Goal: Task Accomplishment & Management: Manage account settings

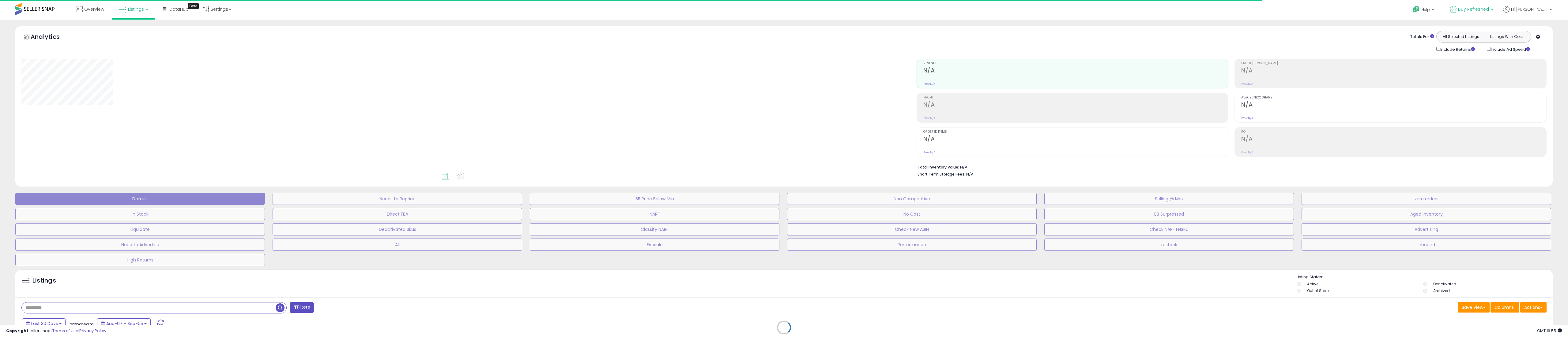
click at [1483, 13] on p "Buy Refreshed" at bounding box center [1471, 10] width 43 height 8
click at [1466, 38] on p "Buy Refreshed CA 249 listings" at bounding box center [1449, 43] width 90 height 12
click at [1198, 46] on div "Totals For All Selected Listings Listings With Cost Include Returns Include Ad …" at bounding box center [1229, 42] width 626 height 22
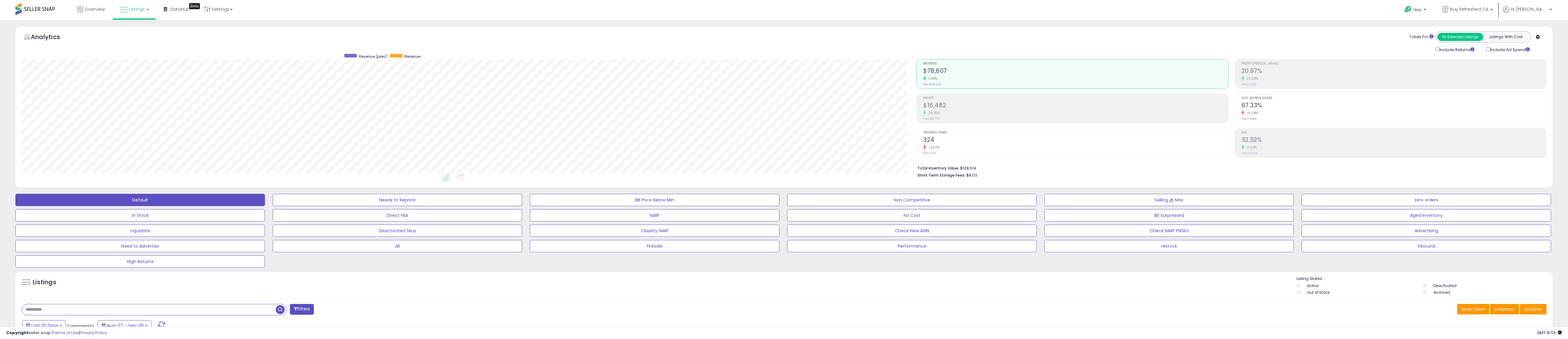
scroll to position [308, 0]
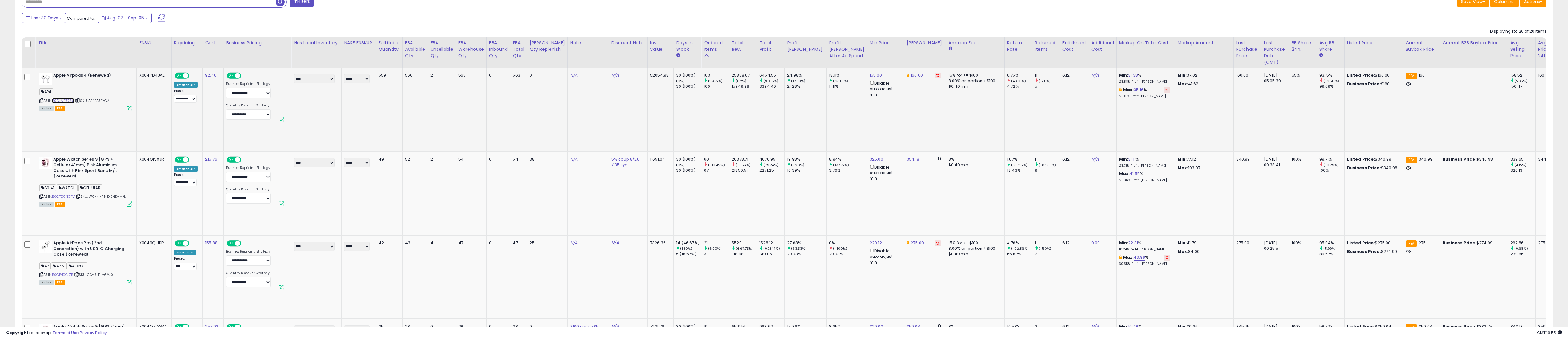
click at [69, 100] on link "B0DJMFS75S" at bounding box center [63, 100] width 22 height 6
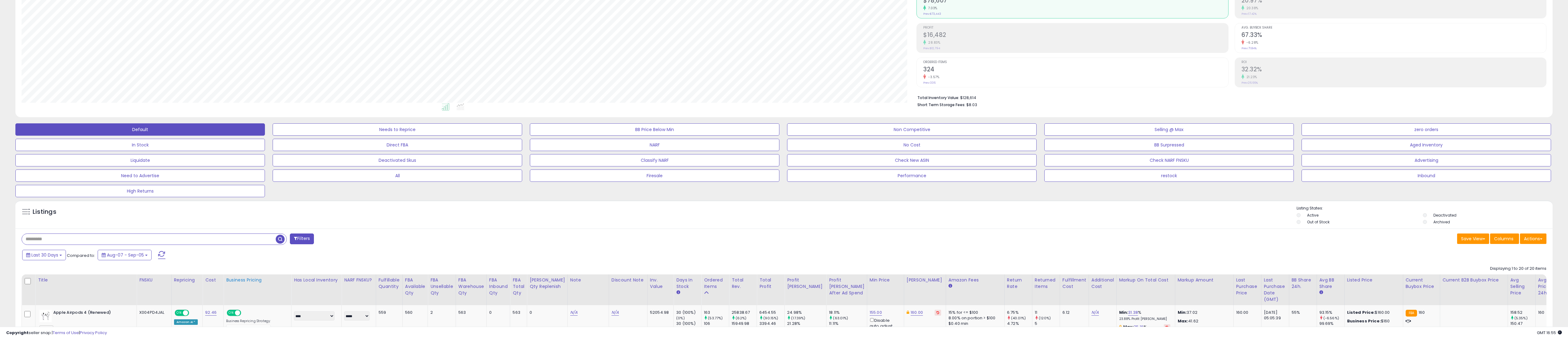
scroll to position [0, 0]
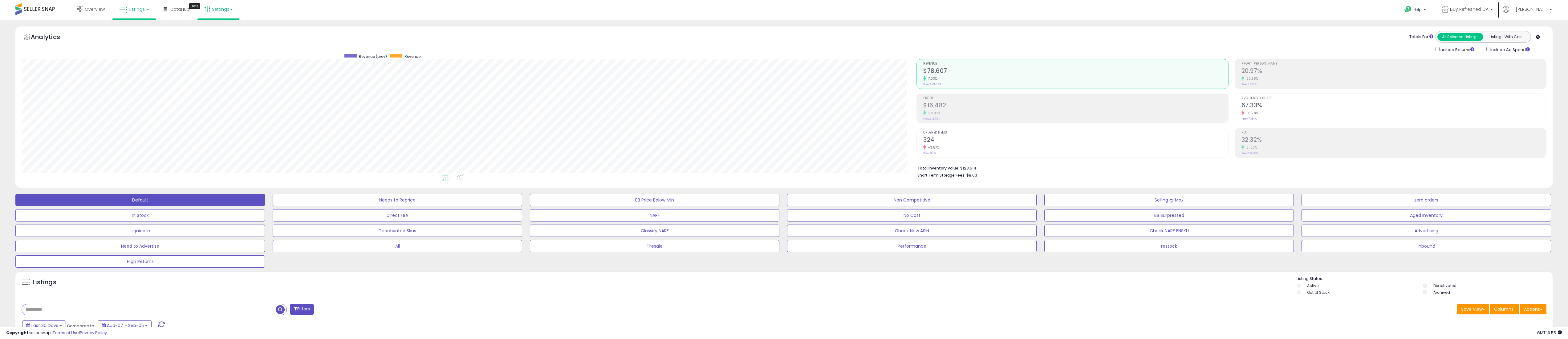
click at [222, 10] on link "Settings" at bounding box center [218, 9] width 37 height 18
click at [226, 31] on link "Store settings" at bounding box center [219, 31] width 28 height 6
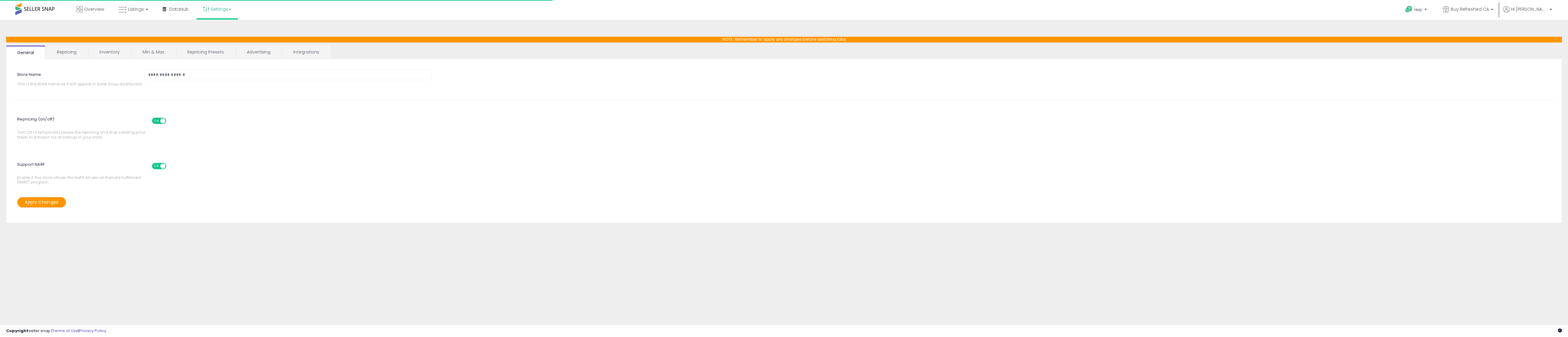
select select "*********"
select select "**********"
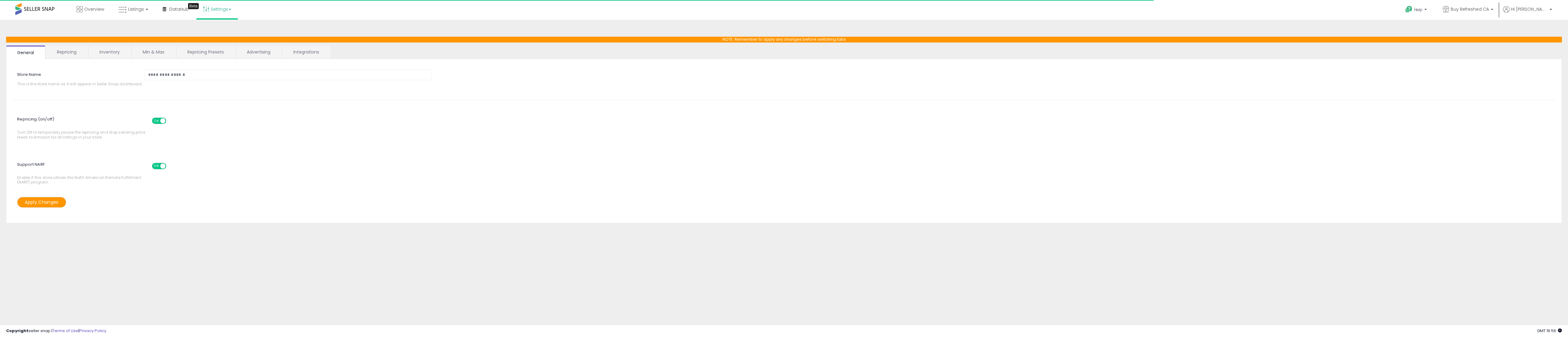
click at [195, 52] on link "Repricing Presets" at bounding box center [206, 52] width 58 height 13
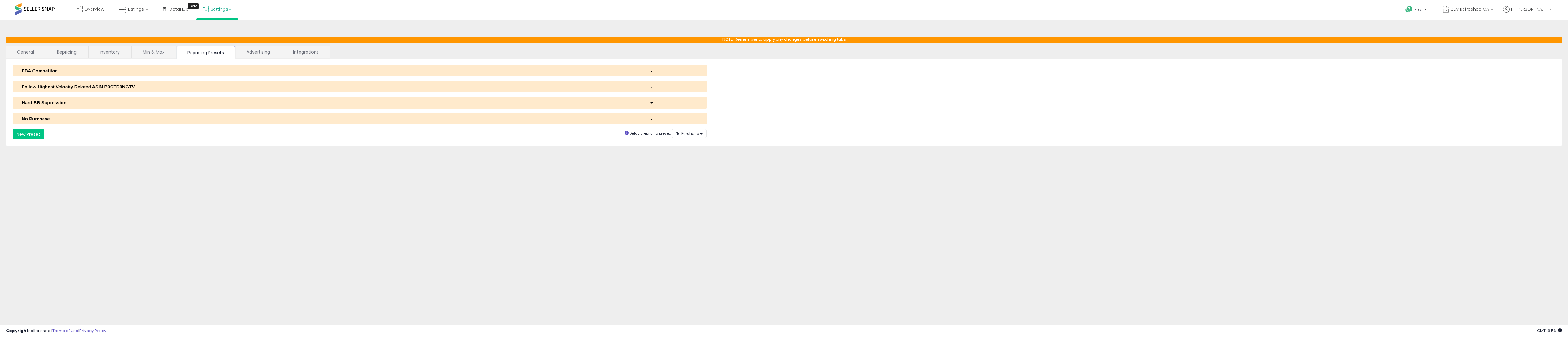
click at [169, 72] on div "FBA Competitor" at bounding box center [331, 71] width 628 height 7
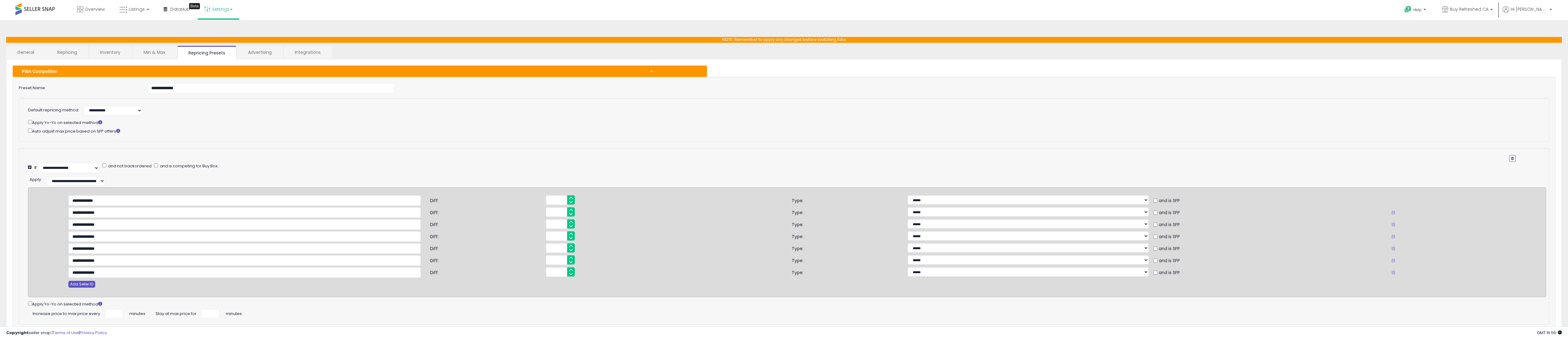
click at [88, 285] on button "Add Seller ID" at bounding box center [82, 284] width 27 height 7
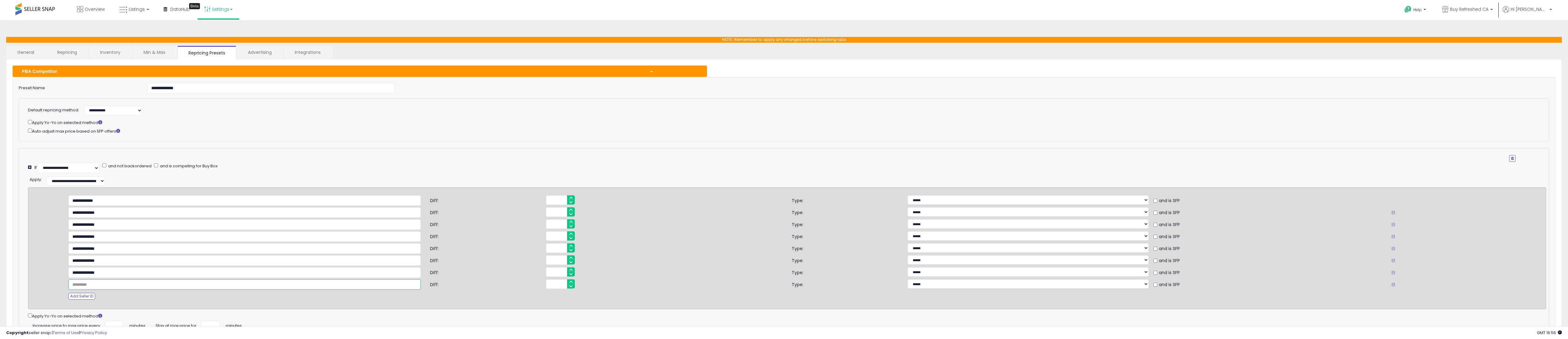
click at [94, 285] on input "text" at bounding box center [245, 285] width 353 height 10
paste input "**********"
type input "**********"
click at [206, 297] on div "Add Seller ID" at bounding box center [425, 296] width 723 height 7
drag, startPoint x: 564, startPoint y: 285, endPoint x: 517, endPoint y: 284, distance: 47.0
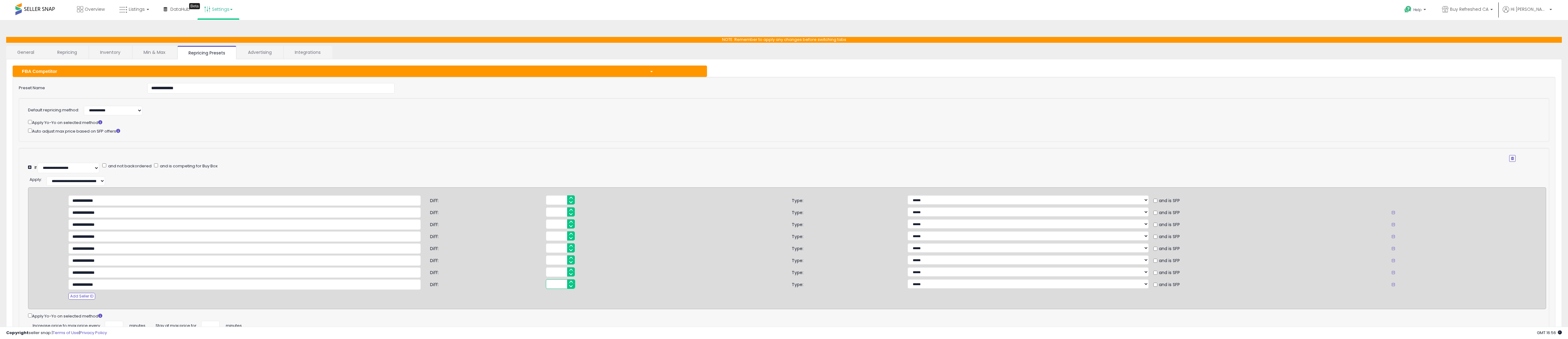
click at [517, 284] on div "**********" at bounding box center [787, 285] width 1456 height 10
type input "*"
type input "**"
click at [792, 228] on span "Type:" at bounding box center [847, 224] width 121 height 9
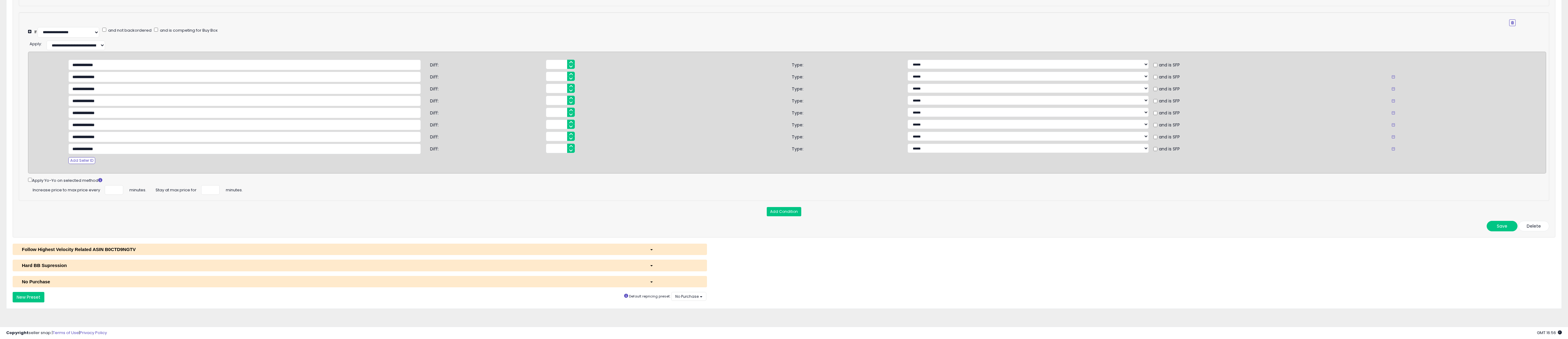
scroll to position [146, 0]
click at [1499, 226] on button "Save" at bounding box center [1502, 225] width 31 height 10
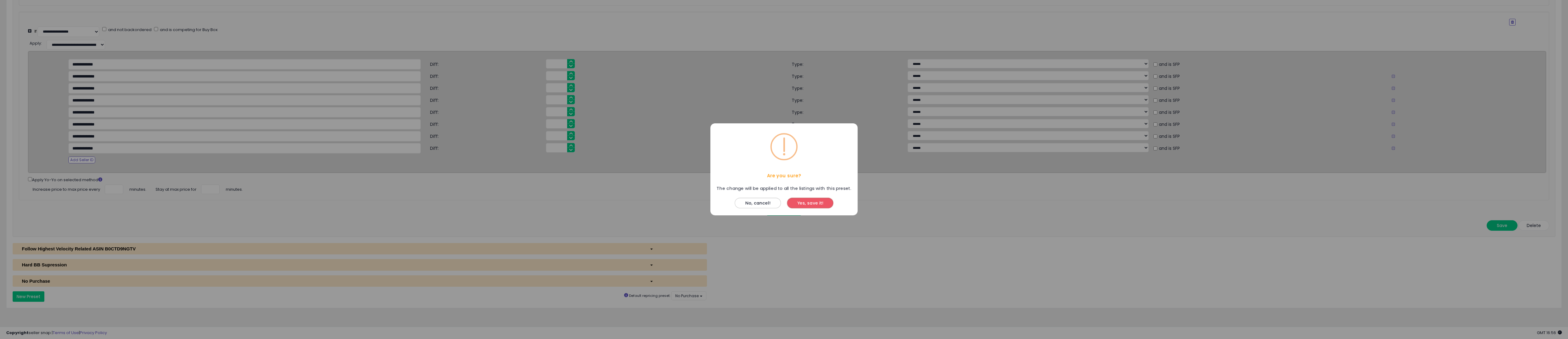
click at [811, 202] on button "Yes, save it!" at bounding box center [809, 203] width 46 height 10
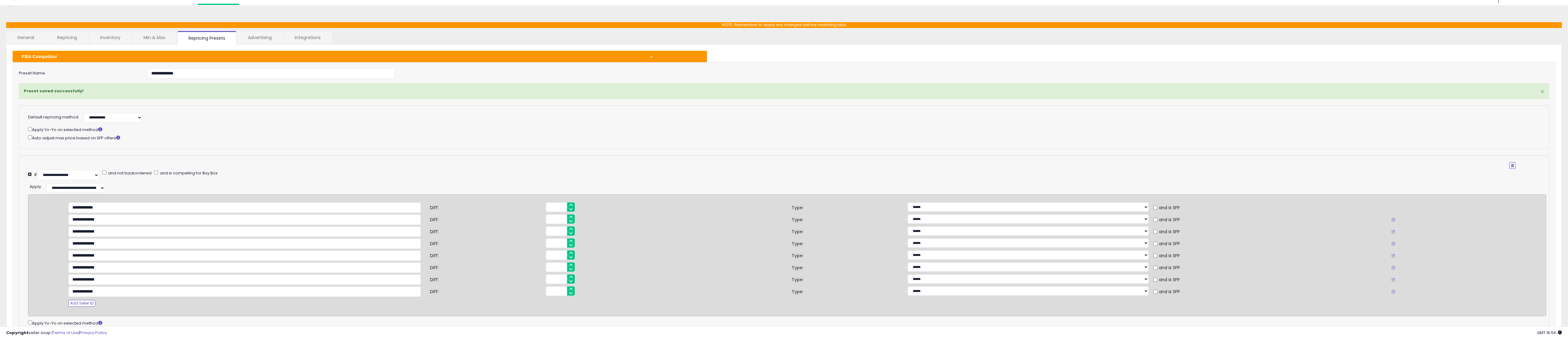
scroll to position [0, 0]
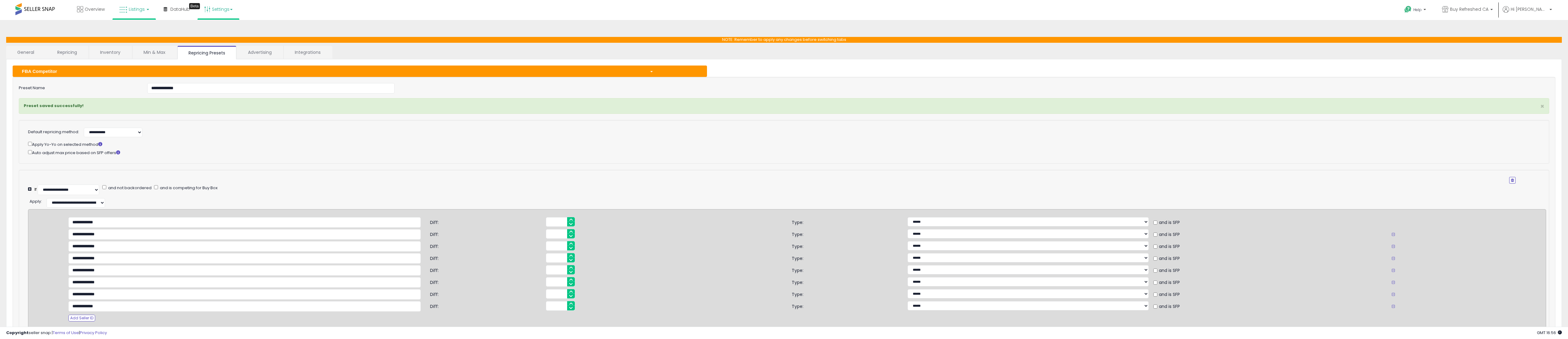
click at [135, 13] on link "Listings" at bounding box center [134, 9] width 39 height 18
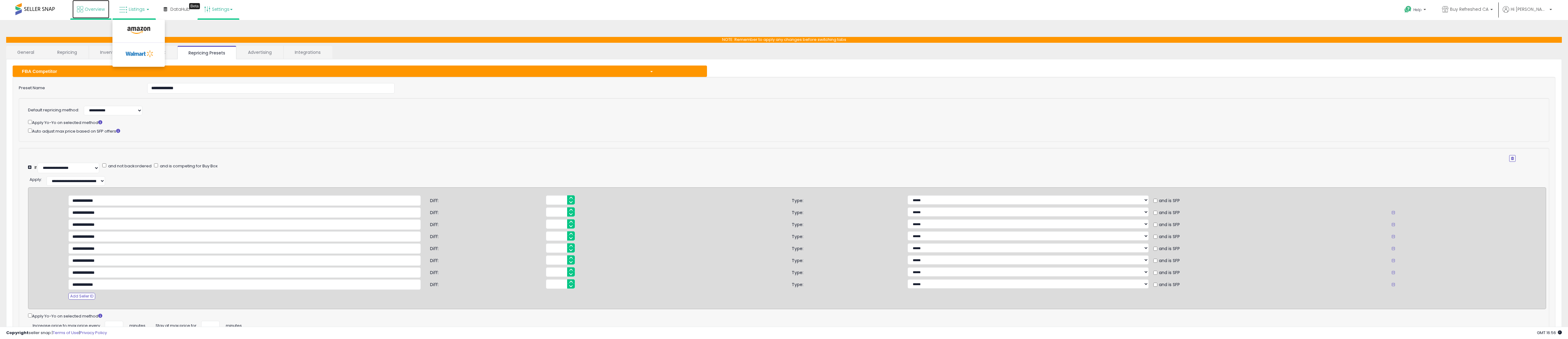
click at [100, 12] on link "Overview" at bounding box center [91, 9] width 37 height 18
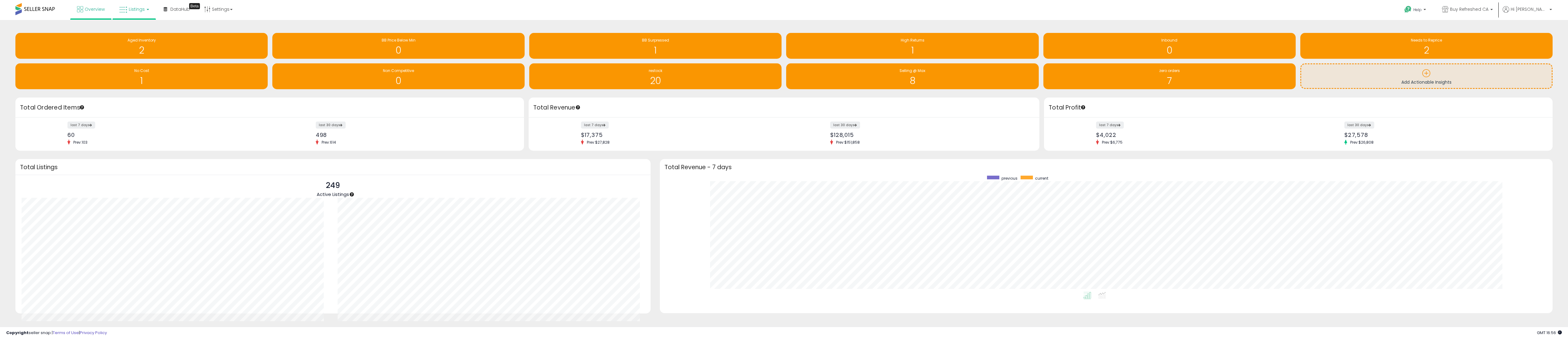
click at [142, 9] on span "Listings" at bounding box center [137, 9] width 16 height 6
click at [310, 25] on div "Retrieving insights data.. Aged Inventory 2 BB Price Below Min 0 BB Surpressed …" at bounding box center [784, 182] width 1568 height 325
click at [137, 12] on span "Listings" at bounding box center [137, 9] width 16 height 6
click at [137, 24] on li at bounding box center [138, 32] width 52 height 22
click at [119, 8] on link "Listings" at bounding box center [134, 9] width 39 height 18
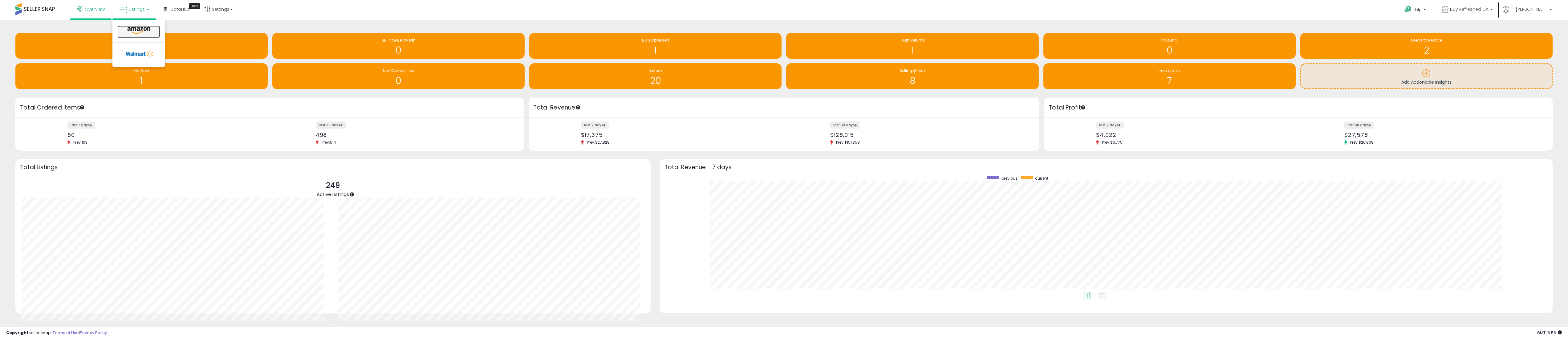
click at [139, 34] on icon at bounding box center [139, 30] width 27 height 8
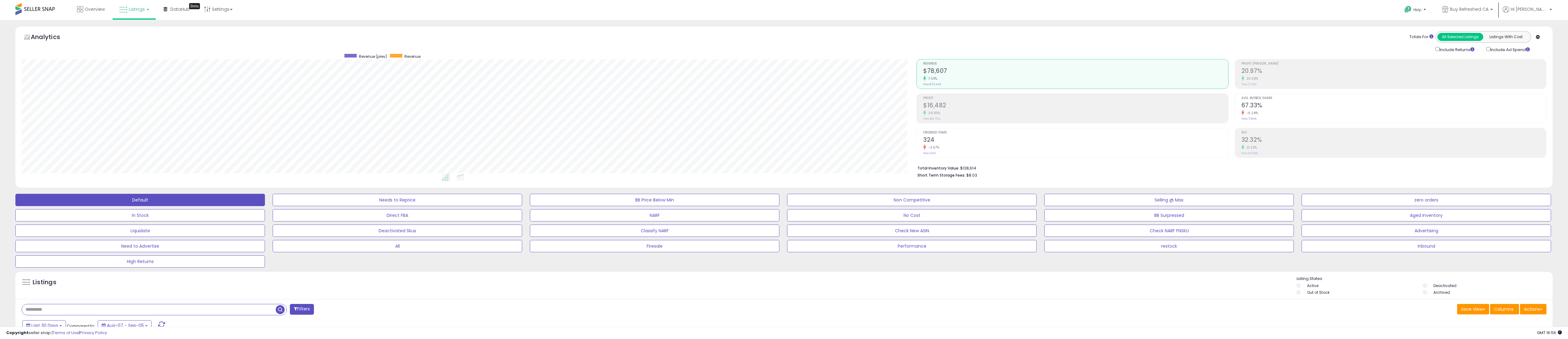
scroll to position [308, 0]
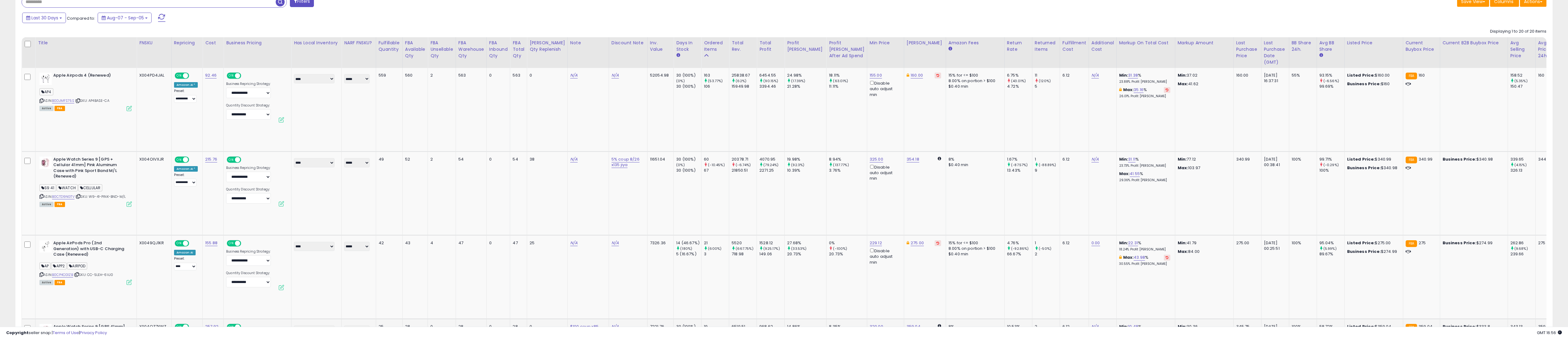
drag, startPoint x: 854, startPoint y: 317, endPoint x: 787, endPoint y: 313, distance: 67.1
click at [579, 235] on td "N/A" at bounding box center [588, 277] width 41 height 84
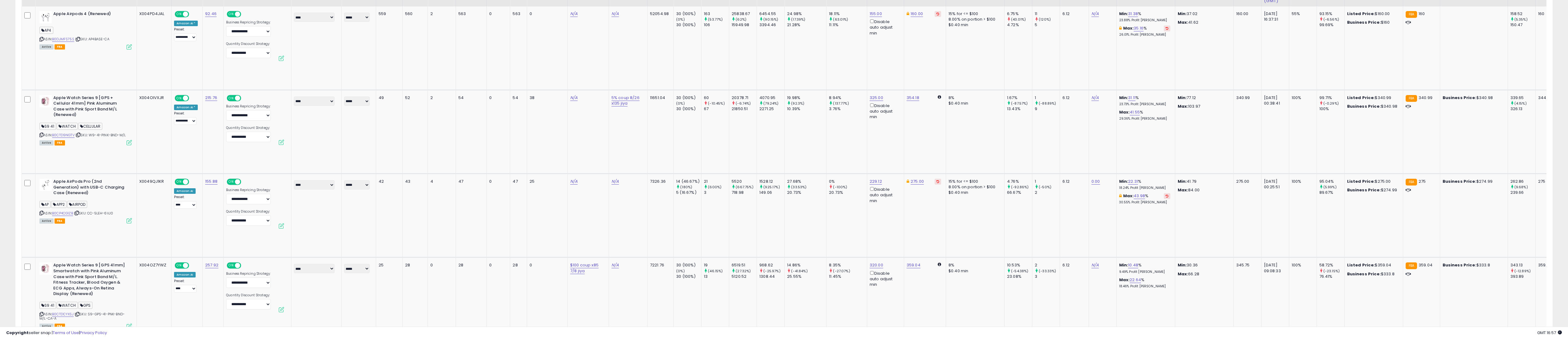
scroll to position [0, 0]
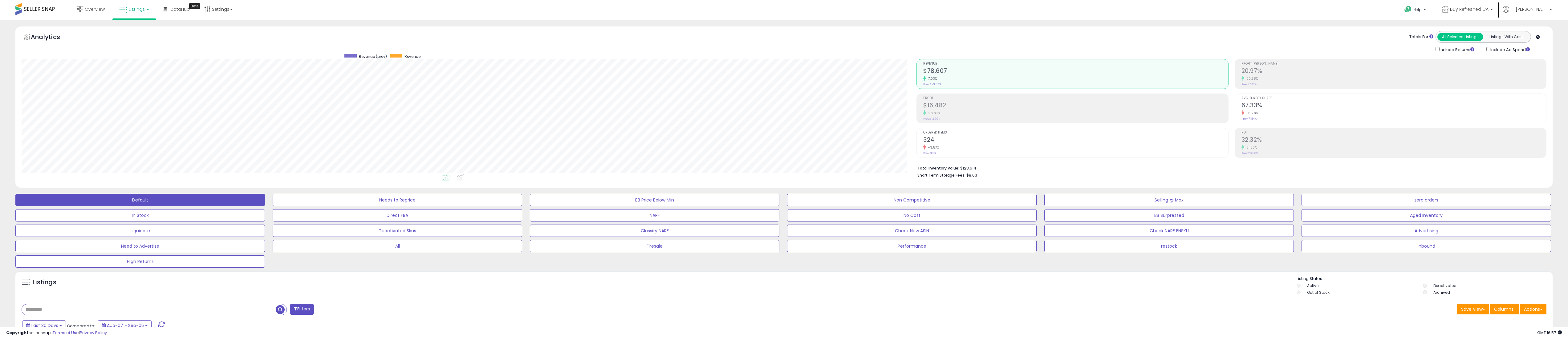
click at [947, 295] on div "Listings" at bounding box center [784, 286] width 1537 height 21
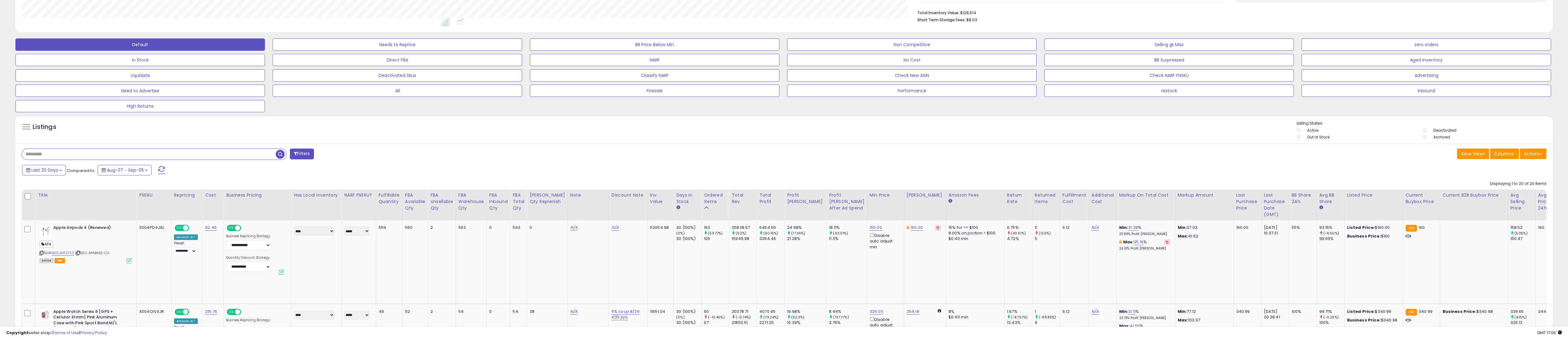
scroll to position [0, 0]
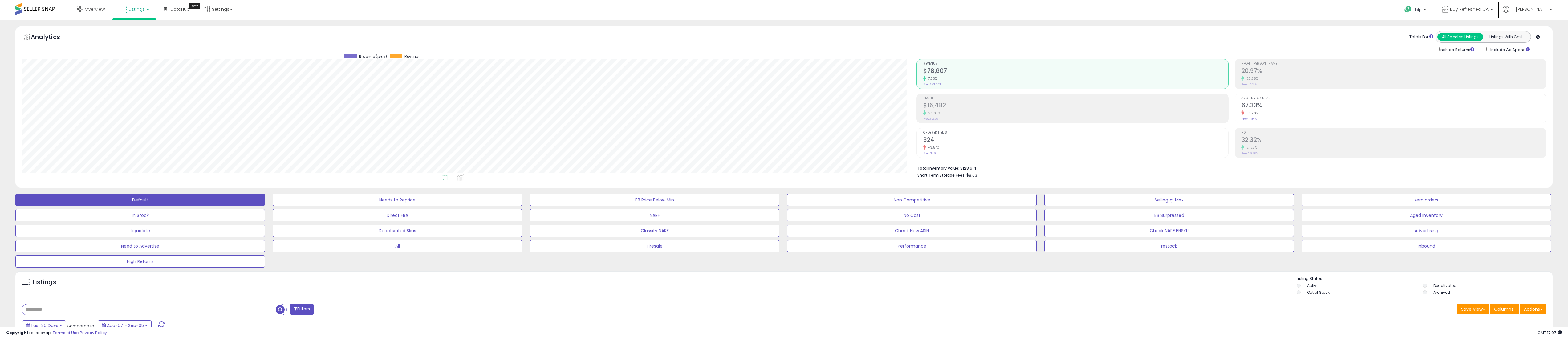
click at [971, 43] on div "Totals For All Selected Listings Listings With Cost Include Returns Include Ad …" at bounding box center [1229, 42] width 625 height 22
click at [901, 32] on div "Analytics Totals For All Selected Listings Listings With Cost Include Returns I…" at bounding box center [784, 42] width 1525 height 22
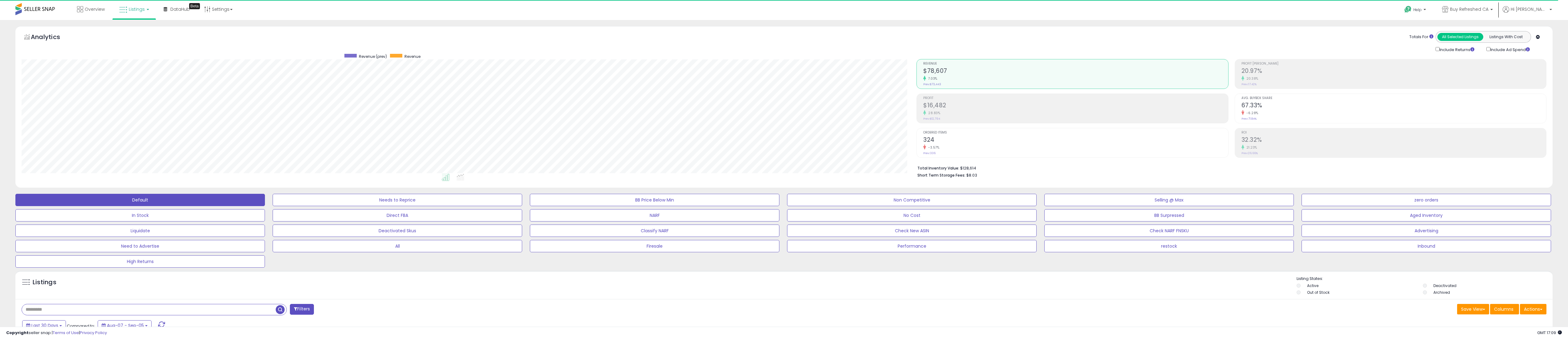
click at [945, 27] on div "Analytics Totals For All Selected Listings Listings With Cost Include Returns I…" at bounding box center [784, 107] width 1537 height 162
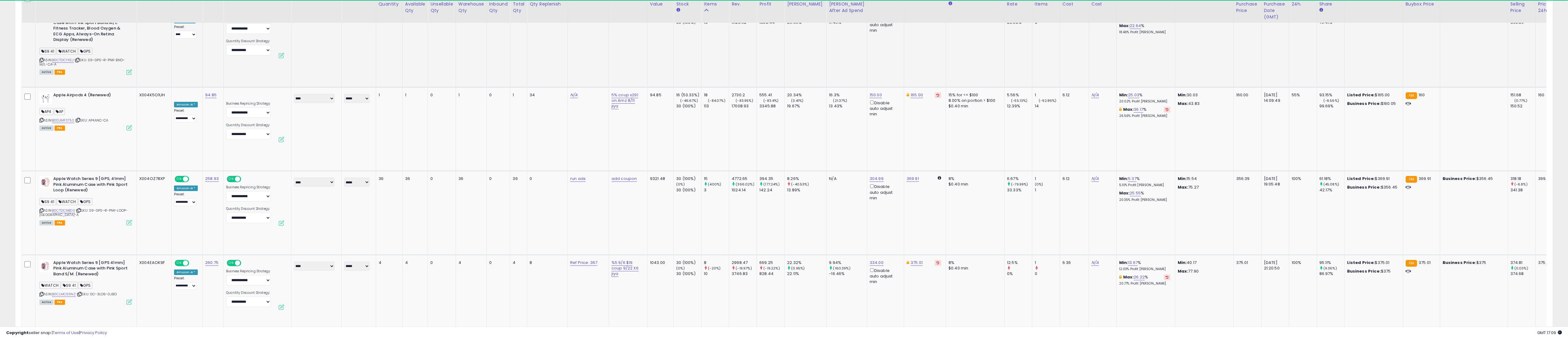
scroll to position [616, 0]
